Goal: Task Accomplishment & Management: Complete application form

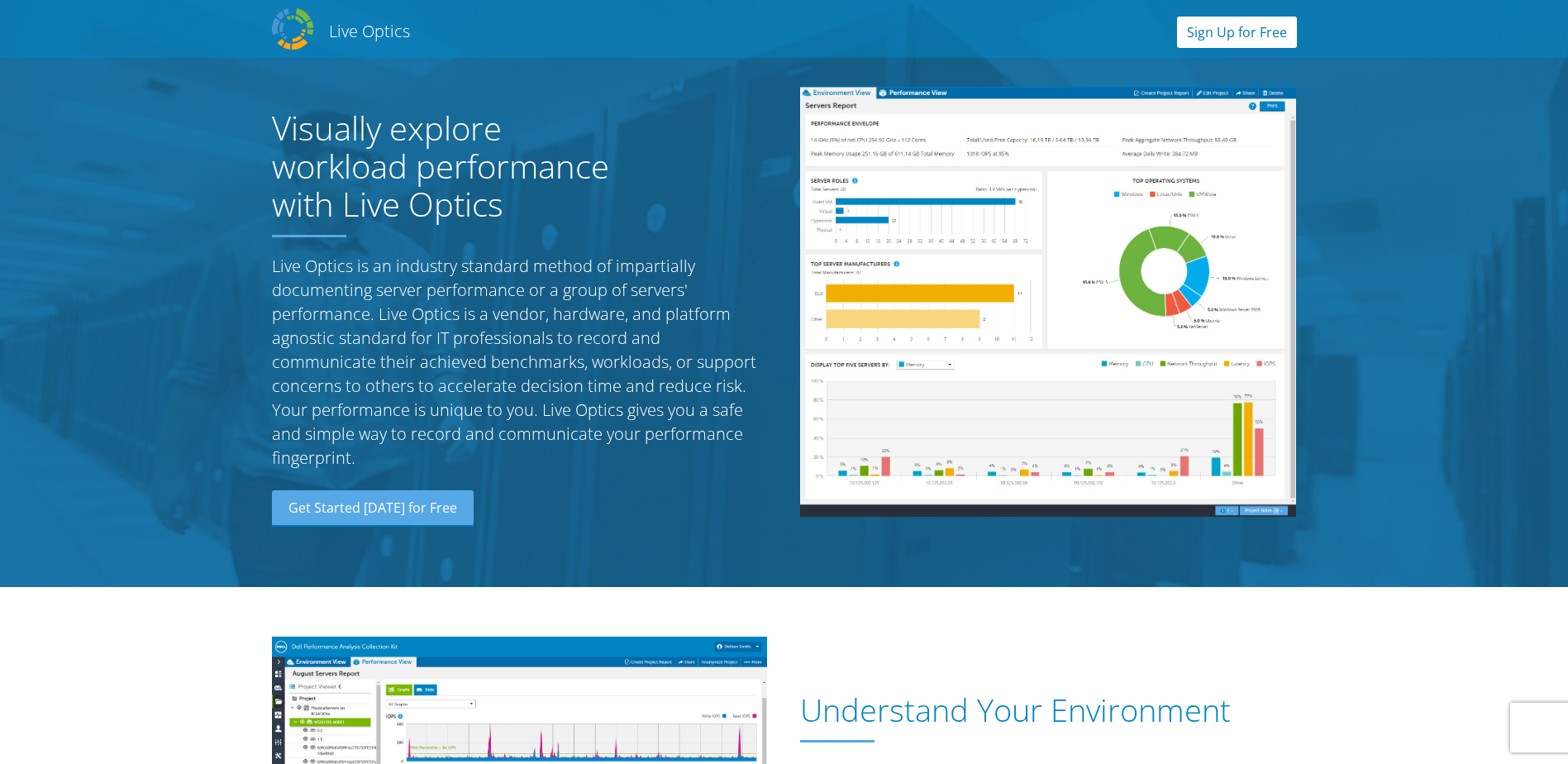
click at [1232, 38] on link "Sign Up for Free" at bounding box center [1237, 32] width 120 height 32
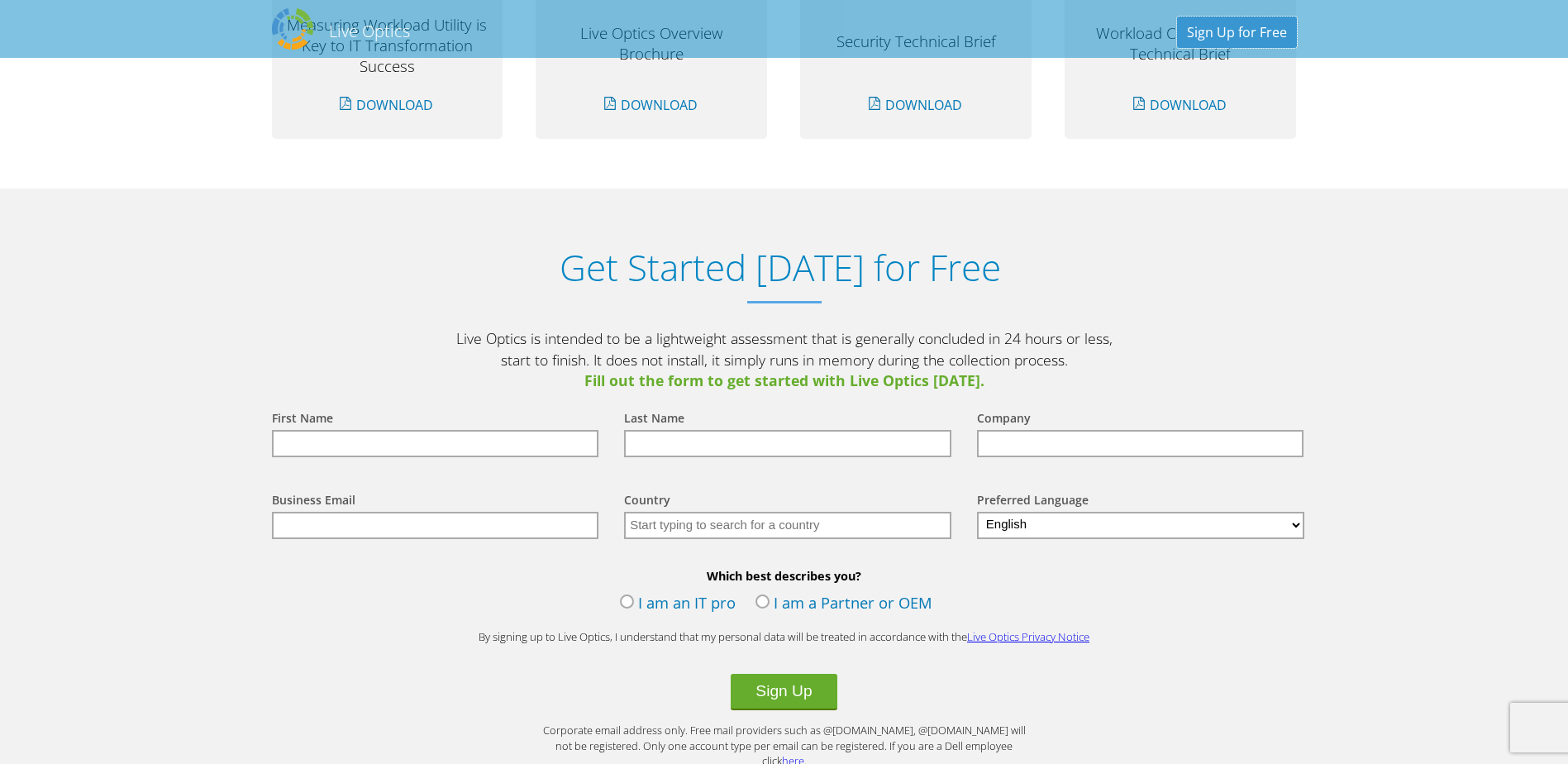
scroll to position [1723, 0]
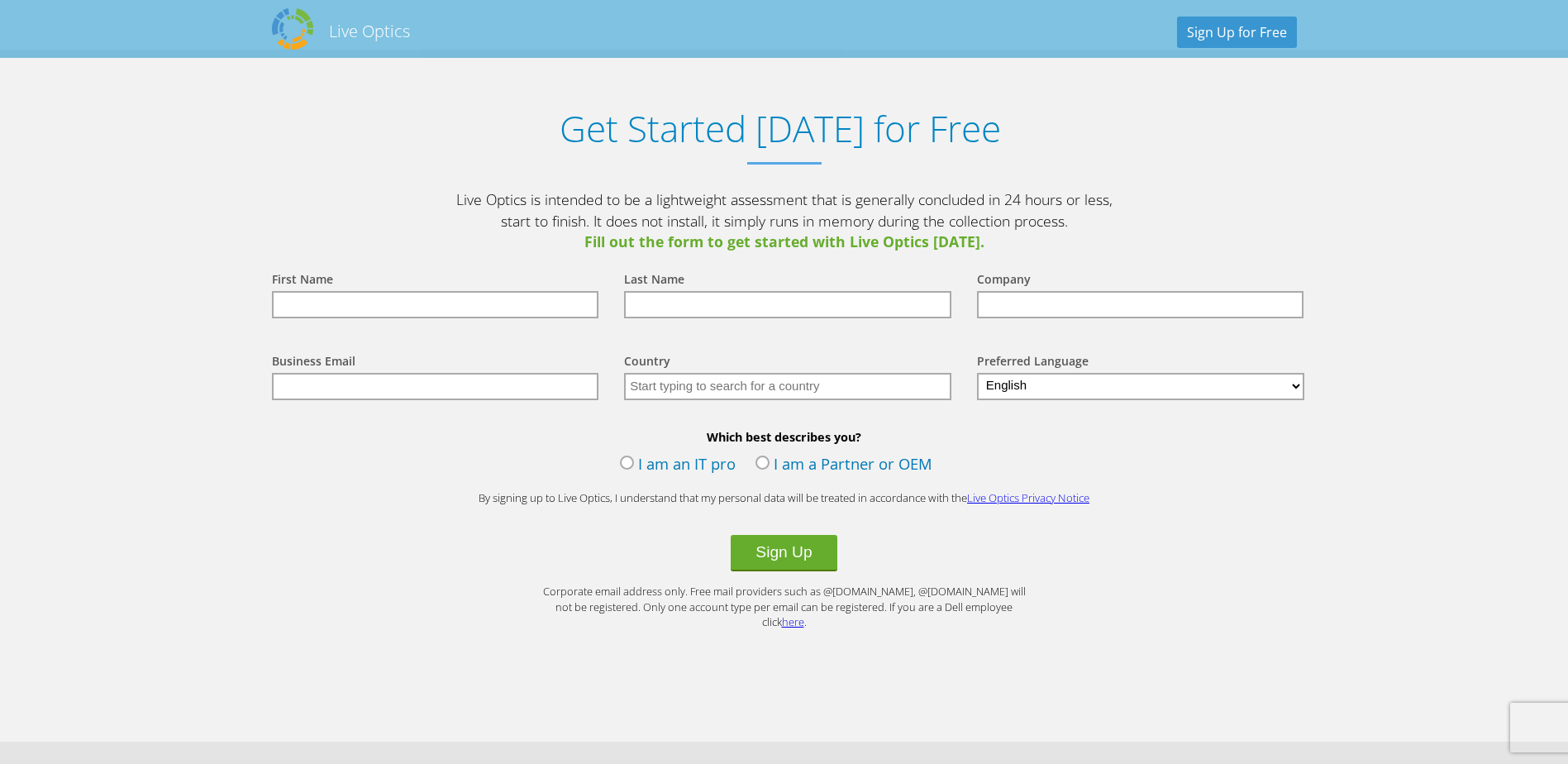
click at [374, 282] on div "First Name" at bounding box center [432, 280] width 320 height 22
click at [370, 301] on input "text" at bounding box center [436, 305] width 328 height 27
type input "priyanka"
type input "[PERSON_NAME]"
type input "Isuzu Australia limited"
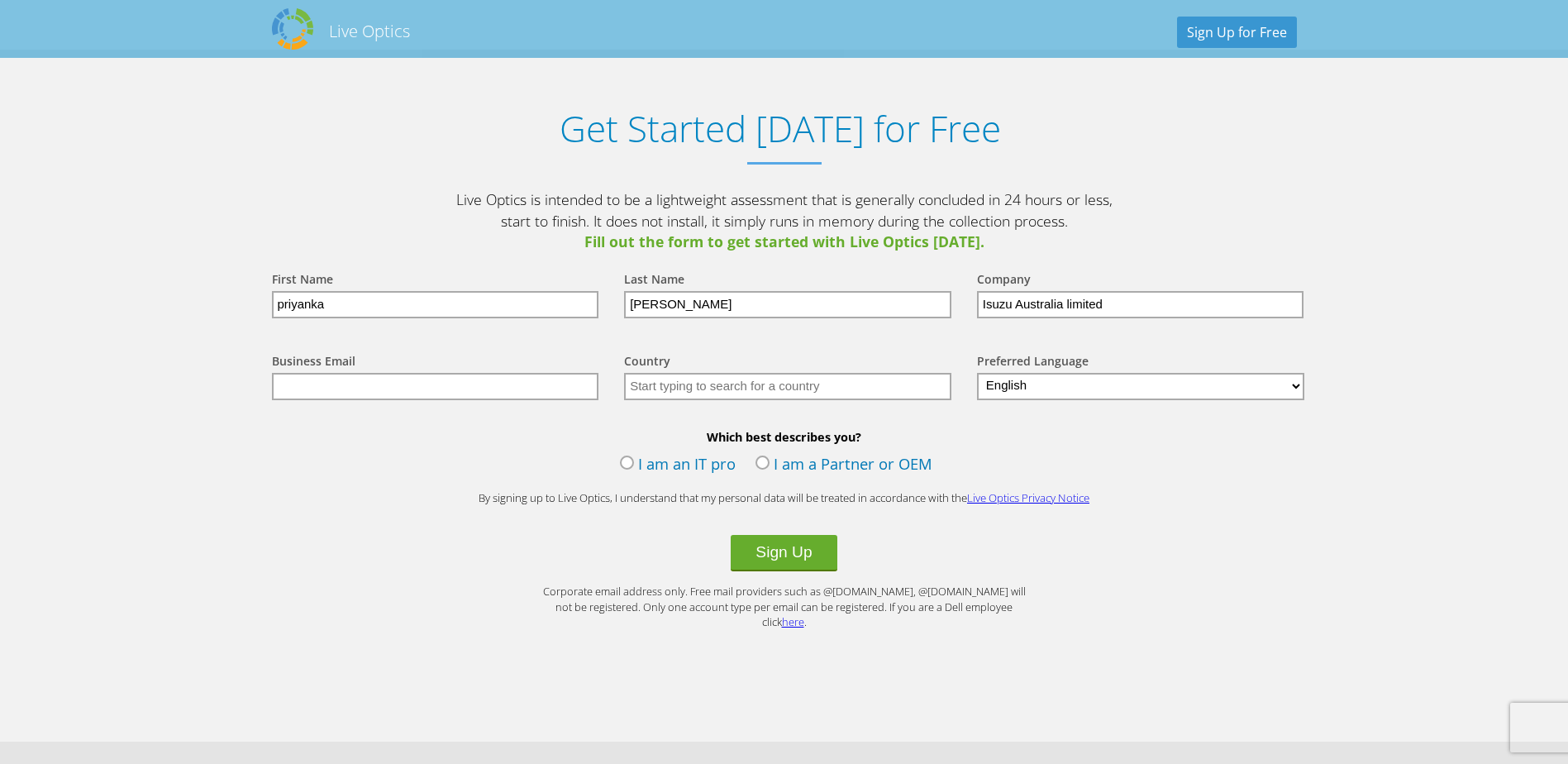
type input "[EMAIL_ADDRESS][PERSON_NAME][DOMAIN_NAME]"
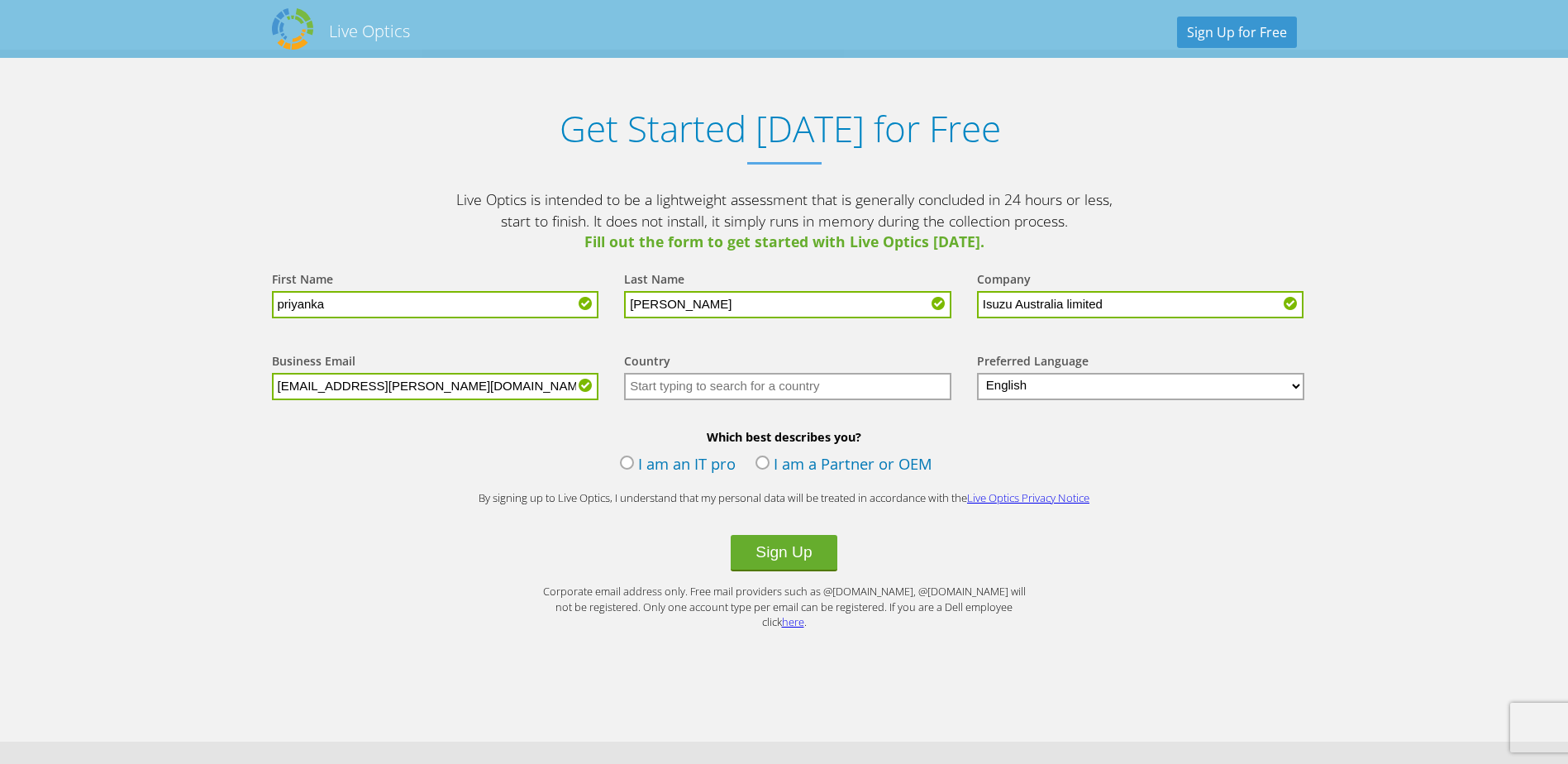
click at [740, 380] on input "text" at bounding box center [788, 387] width 328 height 27
type input "Australia"
click at [632, 467] on label "I am an IT pro" at bounding box center [678, 465] width 116 height 24
click at [0, 0] on input "I am an IT pro" at bounding box center [0, 0] width 0 height 0
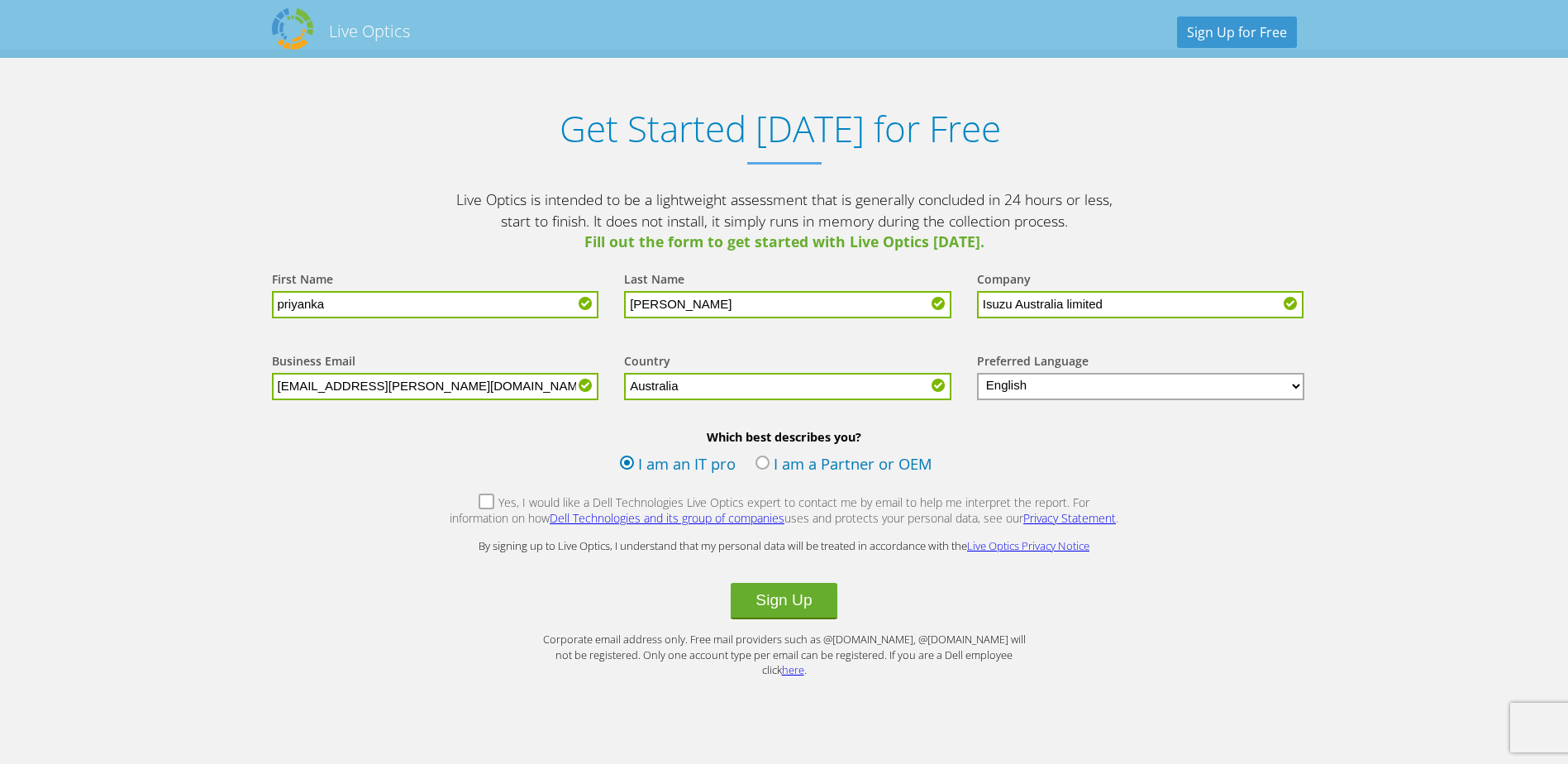
click at [445, 504] on form "First Name priyanka Last Name hemanth Company Isuzu Australia limited Business …" at bounding box center [784, 465] width 1058 height 425
click at [801, 594] on button "Sign Up" at bounding box center [783, 601] width 106 height 36
